Goal: Task Accomplishment & Management: Use online tool/utility

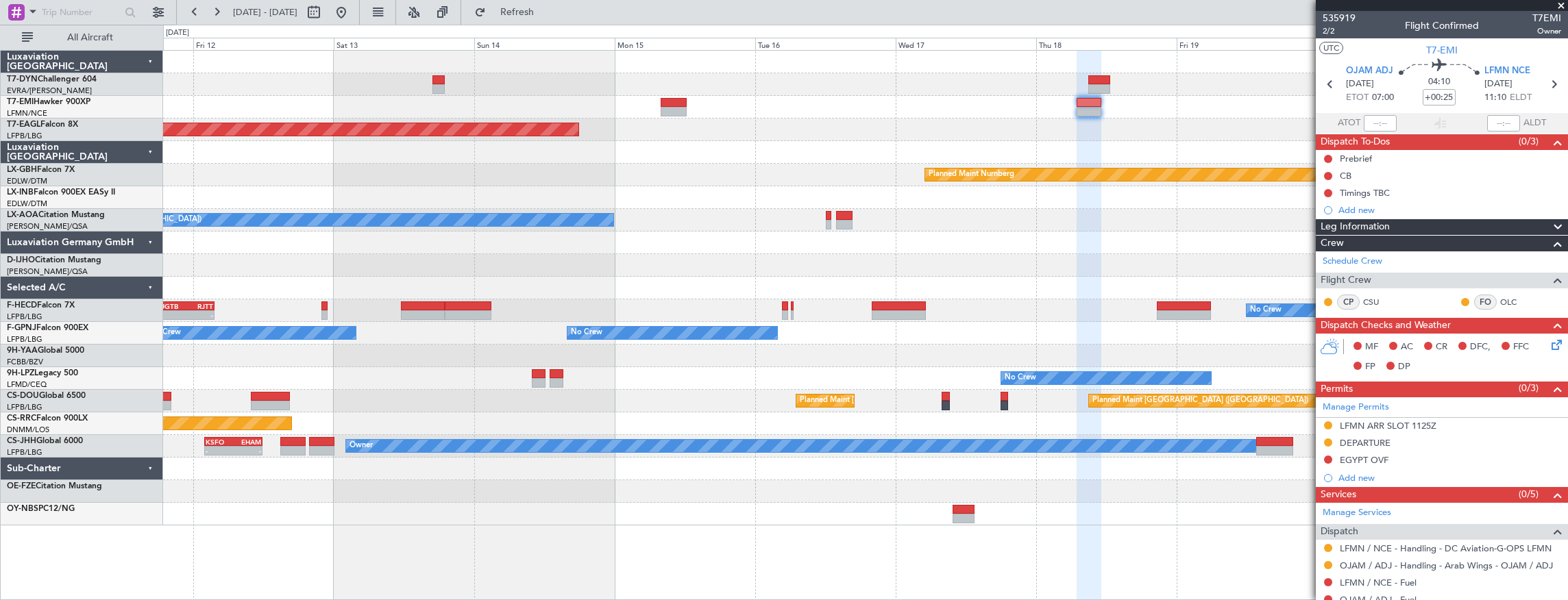
click at [991, 148] on div "Grounded [US_STATE] ([GEOGRAPHIC_DATA]) Planned Maint Nurnberg No Crew [GEOGRAP…" at bounding box center [865, 287] width 1404 height 475
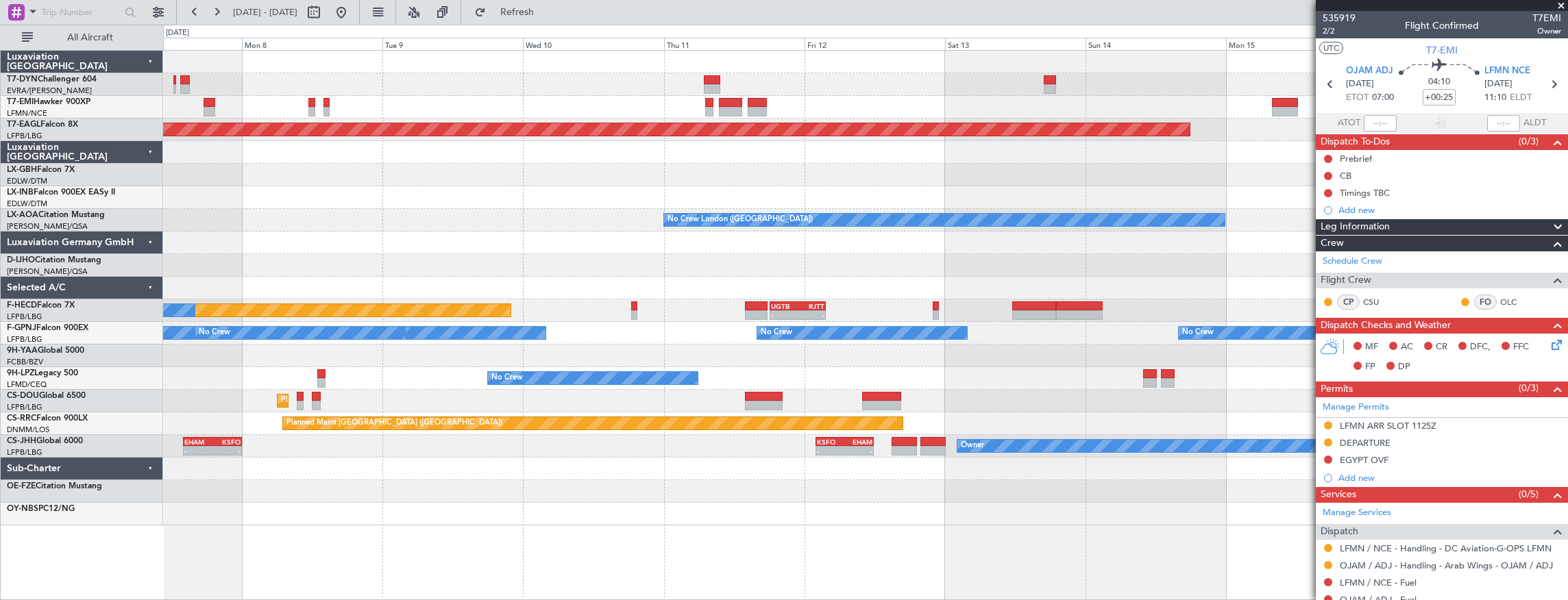
click at [1217, 177] on div "Planned Maint [GEOGRAPHIC_DATA] Grounded [US_STATE] ([GEOGRAPHIC_DATA]) Planned…" at bounding box center [865, 287] width 1404 height 475
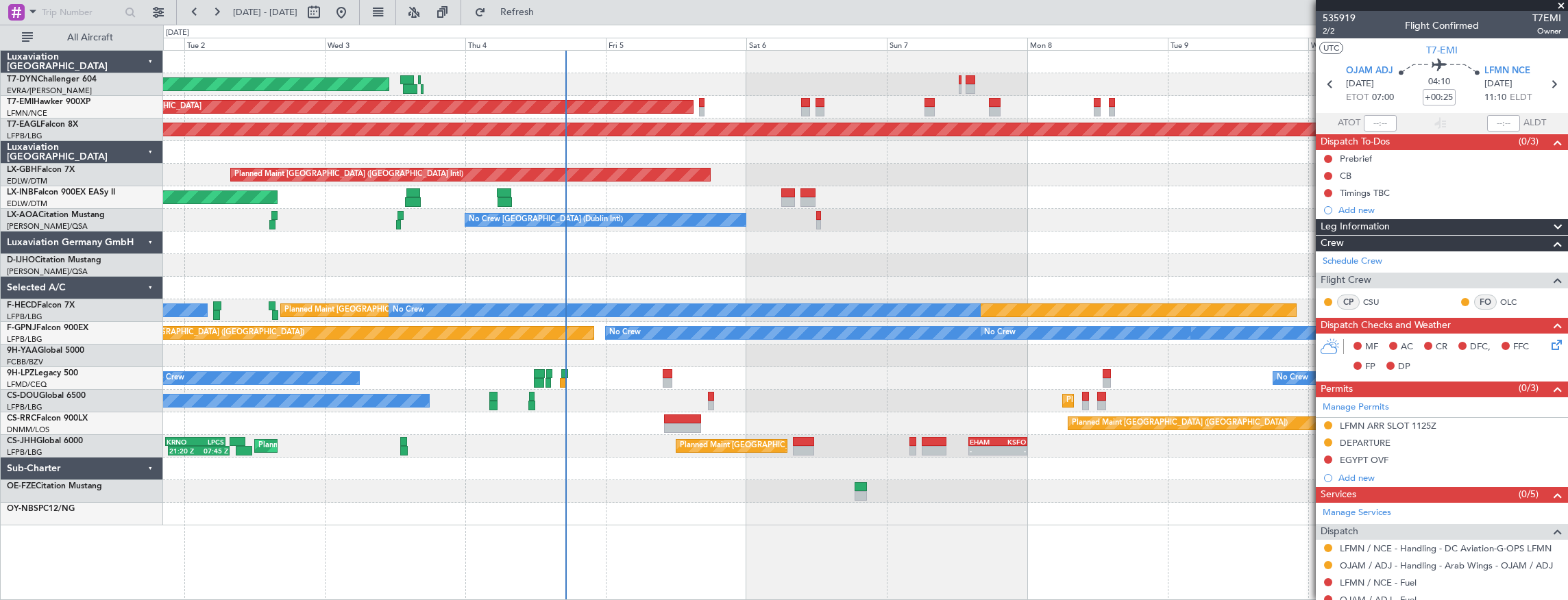
click at [1172, 204] on div "AOG Maint Riga (Riga Intl) Planned Maint [GEOGRAPHIC_DATA] Grounded [US_STATE] …" at bounding box center [865, 287] width 1404 height 475
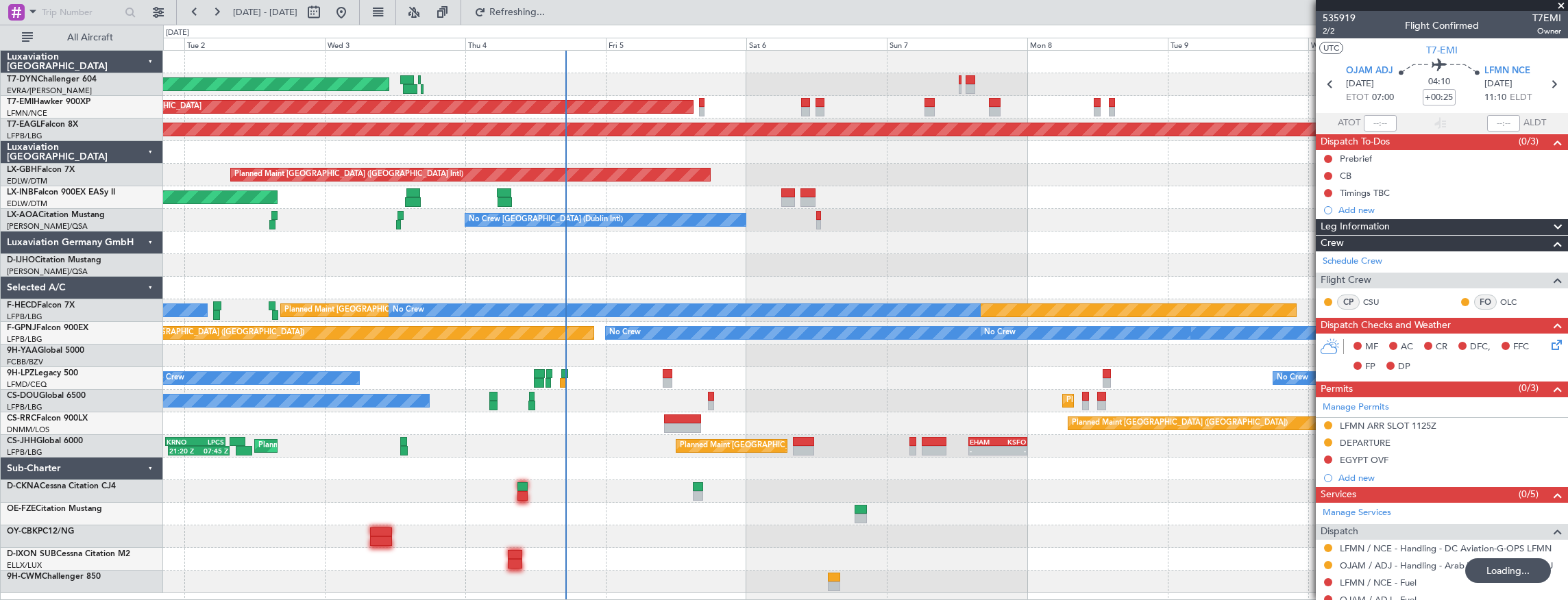
click at [779, 192] on div "Unplanned Maint [GEOGRAPHIC_DATA] (Al Maktoum Intl)" at bounding box center [865, 198] width 1404 height 23
click at [782, 192] on div at bounding box center [787, 193] width 14 height 10
type input "5"
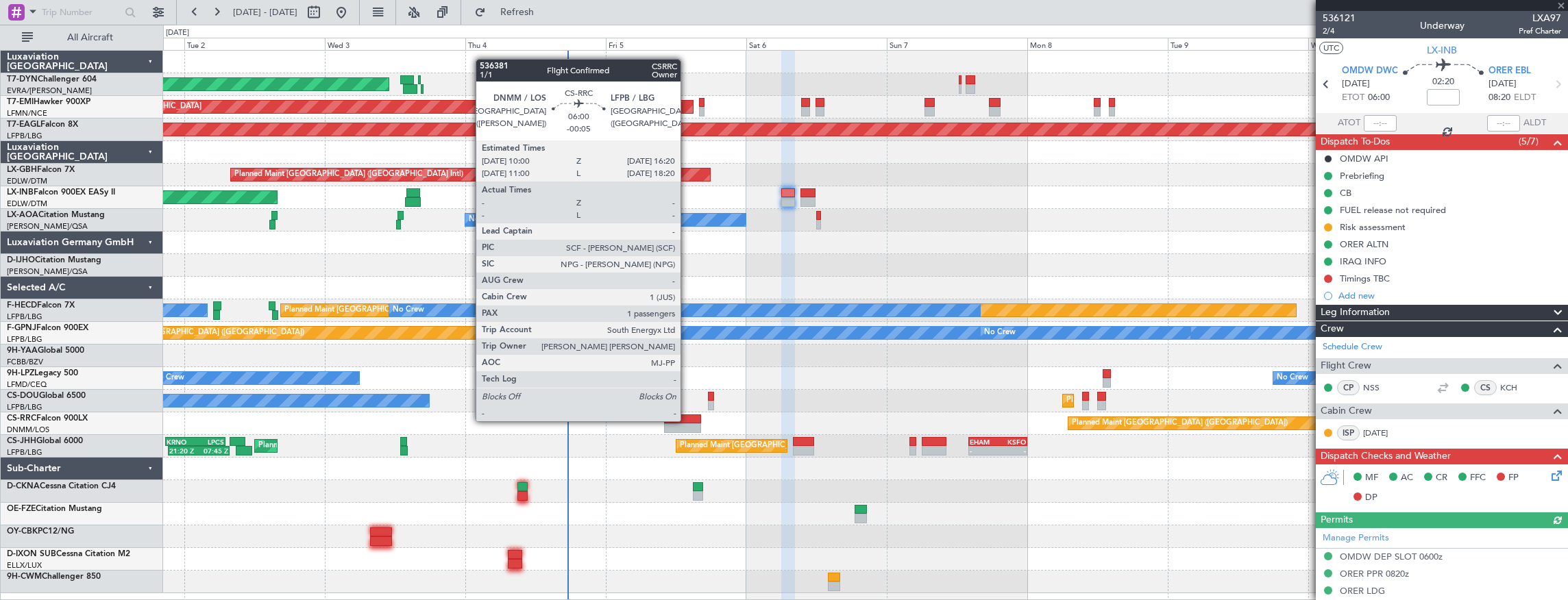
click at [687, 420] on div at bounding box center [683, 419] width 37 height 10
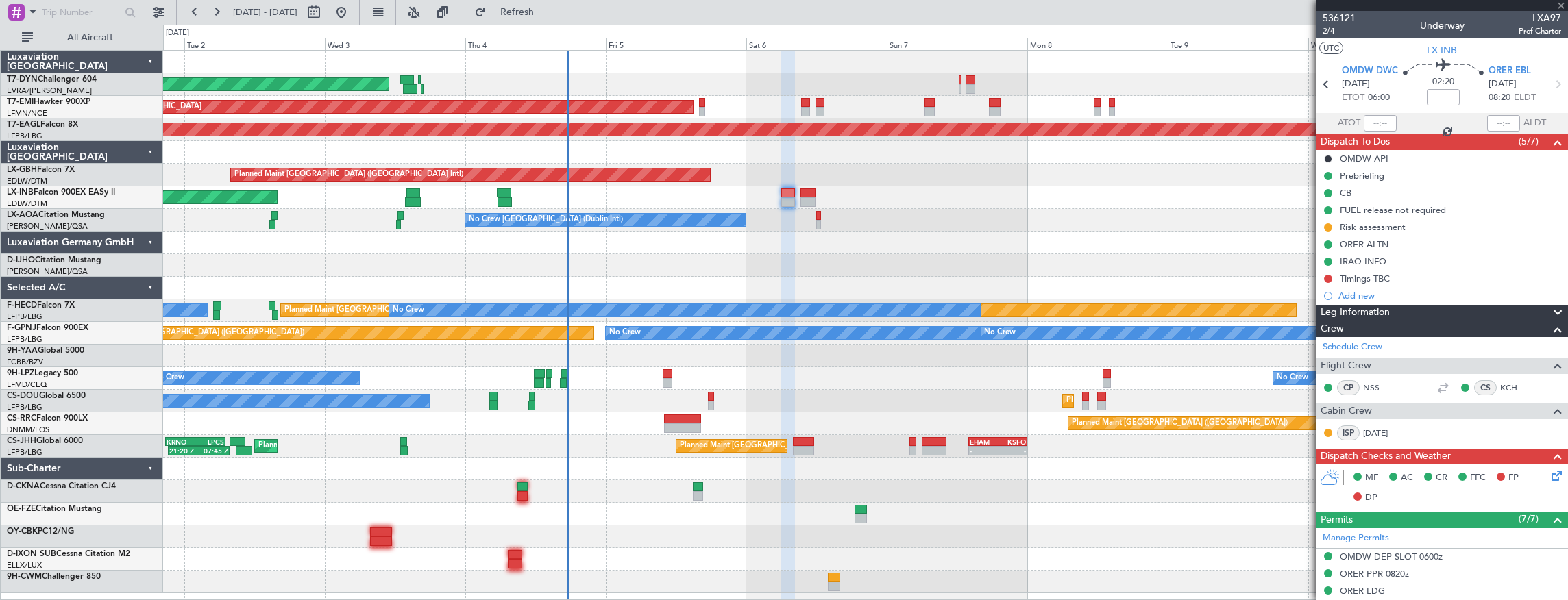
type input "-00:05"
type input "1"
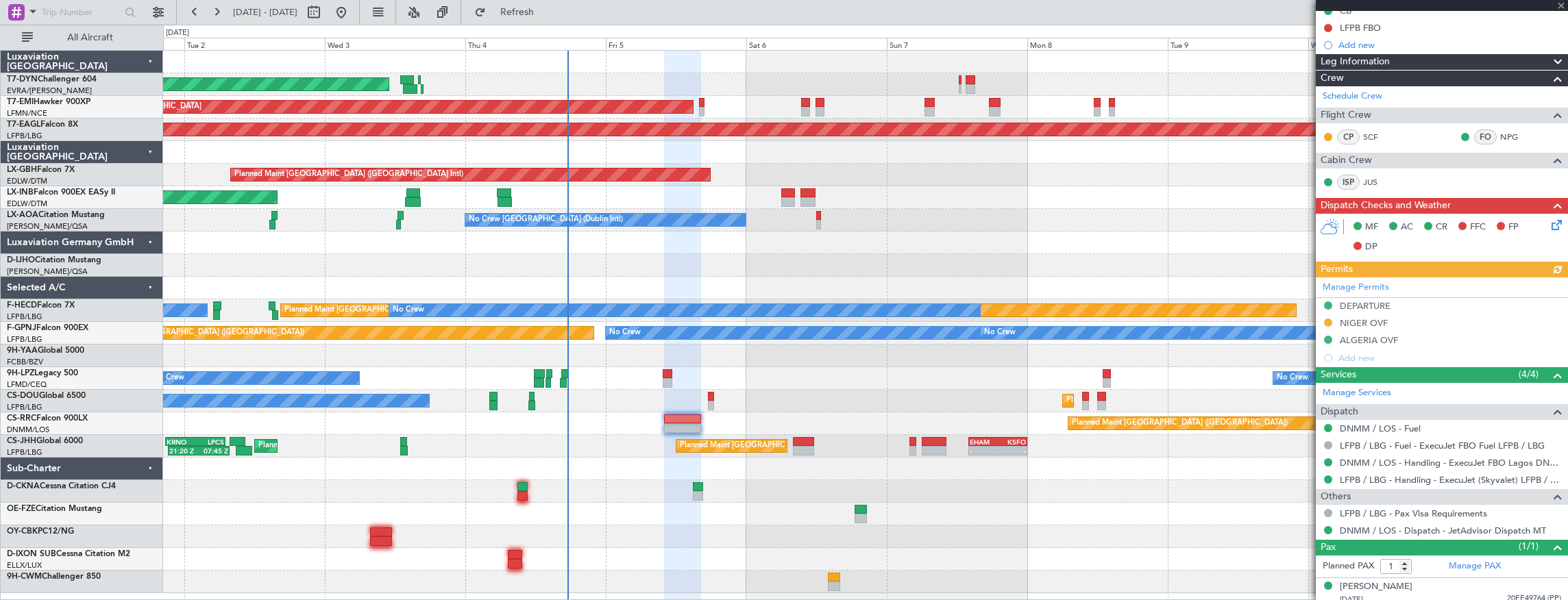
scroll to position [187, 0]
